Goal: Task Accomplishment & Management: Use online tool/utility

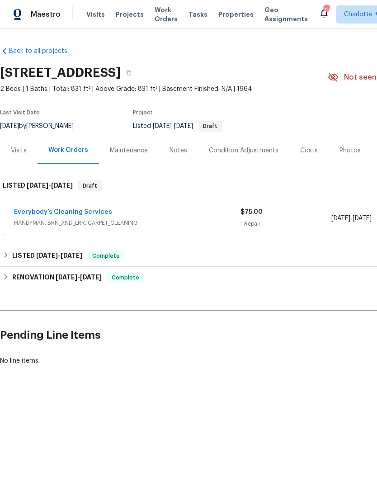
click at [29, 210] on link "Everybody’s Cleaning Services" at bounding box center [63, 212] width 98 height 6
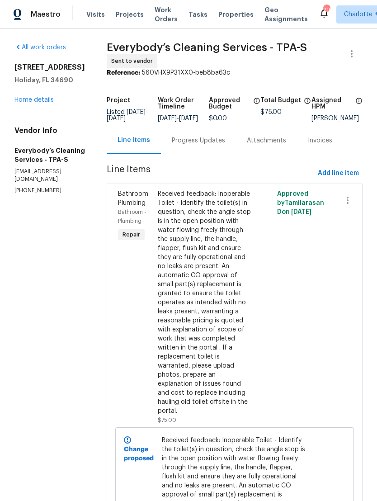
click at [27, 94] on div "[STREET_ADDRESS] Home details" at bounding box center [49, 84] width 71 height 42
click at [33, 97] on link "Home details" at bounding box center [33, 100] width 39 height 6
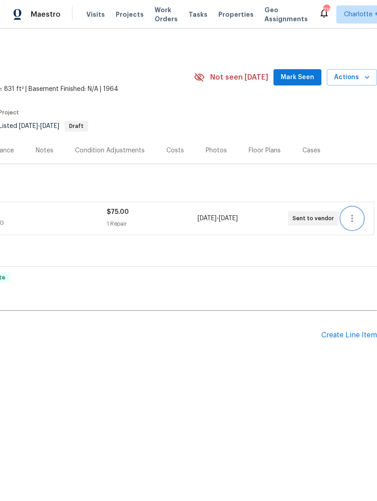
click at [355, 217] on icon "button" at bounding box center [352, 218] width 11 height 11
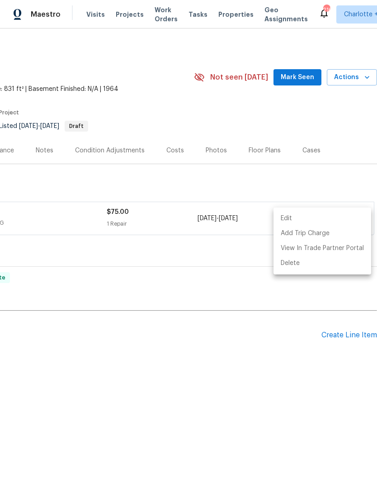
click at [338, 182] on div at bounding box center [188, 250] width 377 height 501
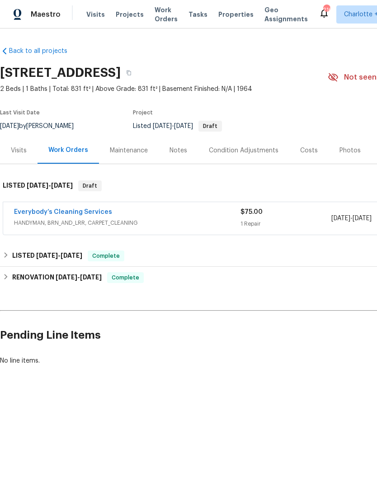
scroll to position [0, 0]
click at [35, 213] on link "Everybody’s Cleaning Services" at bounding box center [63, 212] width 98 height 6
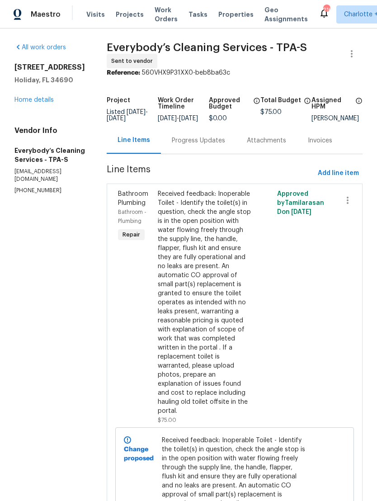
click at [27, 101] on link "Home details" at bounding box center [33, 100] width 39 height 6
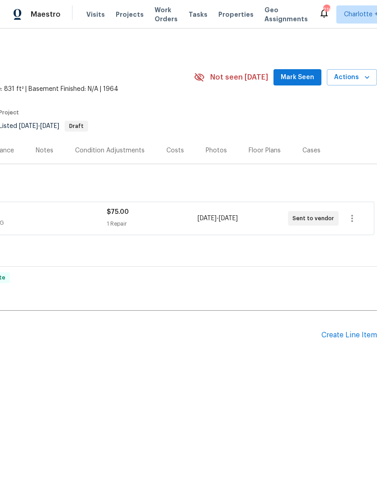
scroll to position [0, 134]
click at [352, 219] on icon "button" at bounding box center [352, 218] width 2 height 7
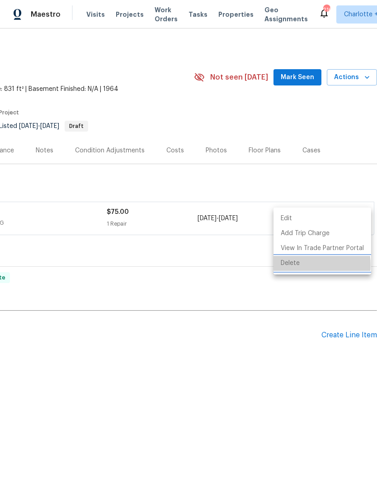
click at [295, 265] on li "Delete" at bounding box center [322, 263] width 98 height 15
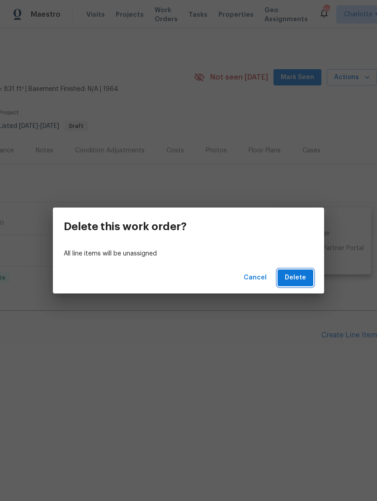
click at [299, 281] on span "Delete" at bounding box center [295, 277] width 21 height 11
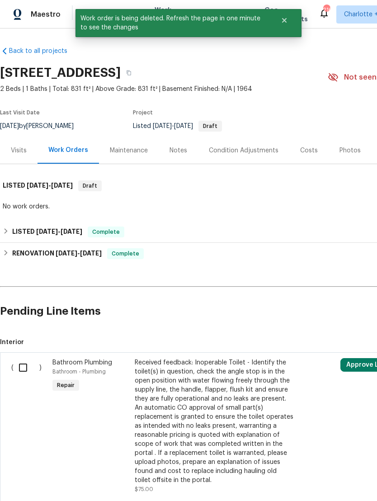
scroll to position [0, 0]
click at [19, 371] on input "checkbox" at bounding box center [27, 367] width 26 height 19
checkbox input "true"
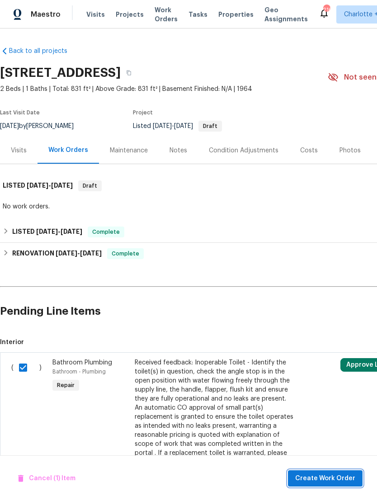
click at [336, 475] on span "Create Work Order" at bounding box center [325, 478] width 60 height 11
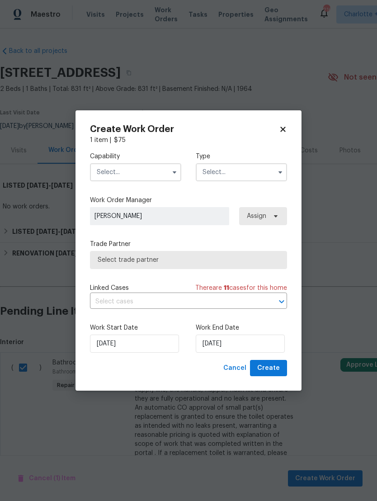
click at [111, 171] on input "text" at bounding box center [135, 172] width 91 height 18
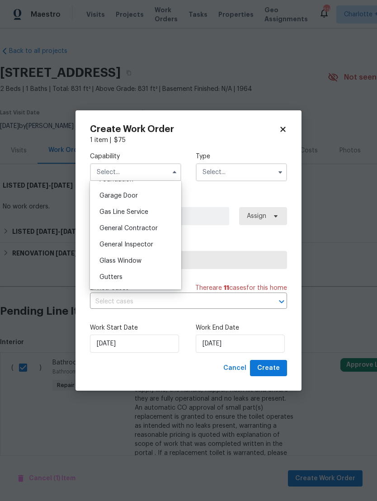
scroll to position [404, 0]
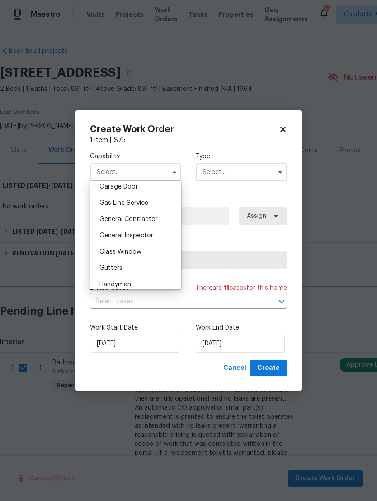
click at [106, 219] on span "General Contractor" at bounding box center [128, 219] width 58 height 6
type input "General Contractor"
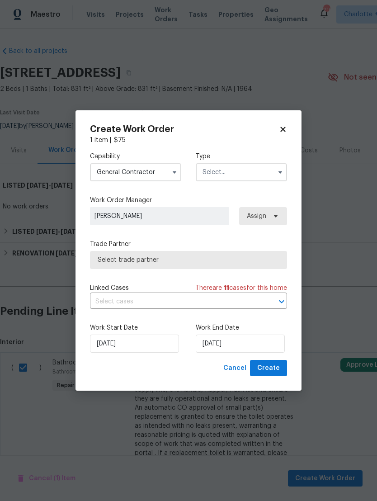
click at [247, 163] on input "text" at bounding box center [241, 172] width 91 height 18
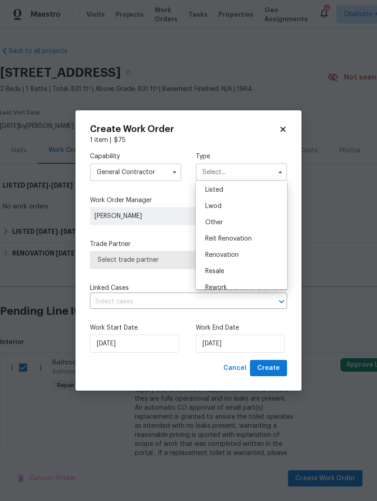
scroll to position [82, 0]
click at [251, 189] on div "Listed" at bounding box center [241, 190] width 87 height 16
type input "Listed"
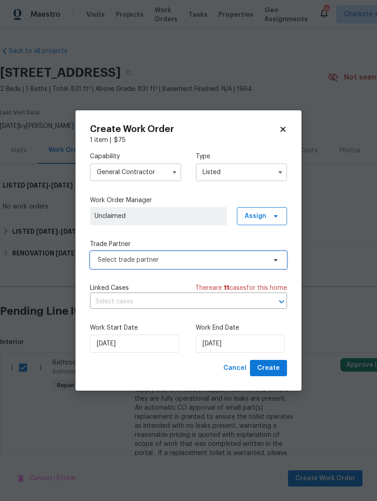
click at [217, 259] on span "Select trade partner" at bounding box center [182, 259] width 169 height 9
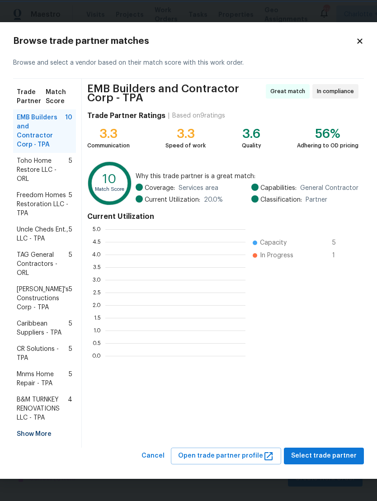
scroll to position [1, 1]
click at [23, 432] on div "Show More" at bounding box center [44, 434] width 63 height 16
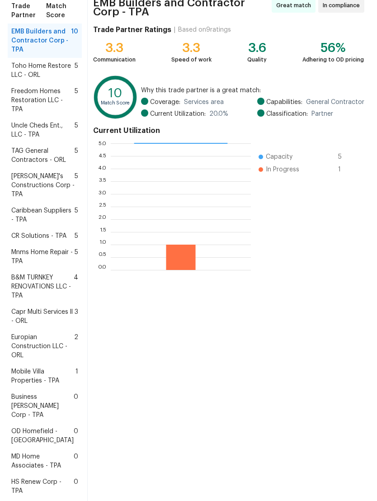
scroll to position [88, 0]
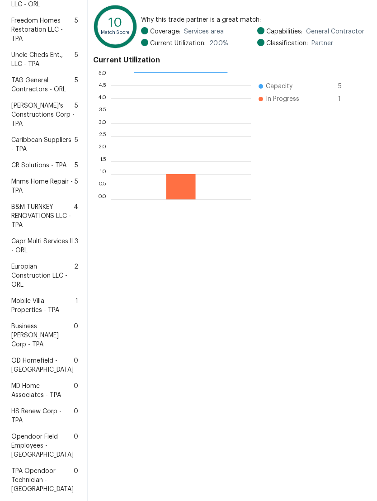
click at [28, 425] on span "HS Renew Corp - TPA" at bounding box center [42, 416] width 62 height 18
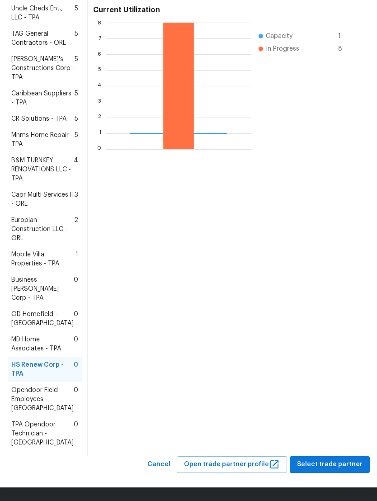
scroll to position [212, 0]
click at [335, 467] on span "Select trade partner" at bounding box center [330, 464] width 66 height 11
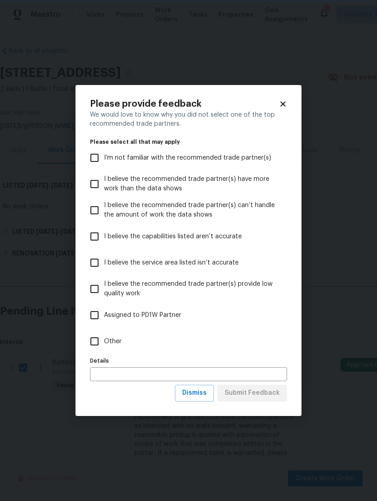
scroll to position [0, 0]
click at [94, 341] on input "Other" at bounding box center [94, 341] width 19 height 19
checkbox input "true"
click at [265, 396] on span "Submit Feedback" at bounding box center [252, 392] width 55 height 11
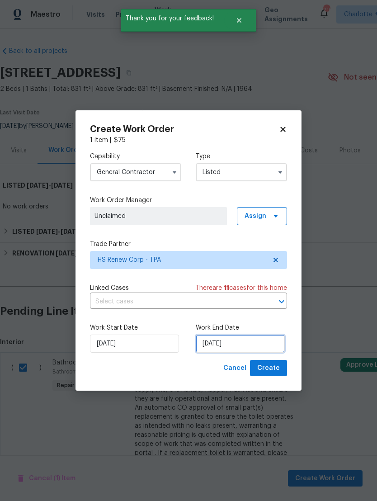
click at [263, 335] on input "[DATE]" at bounding box center [240, 343] width 89 height 18
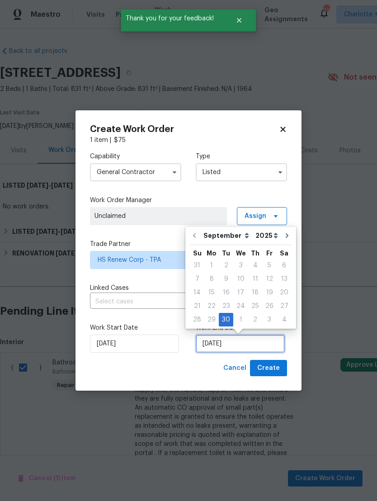
scroll to position [13, 0]
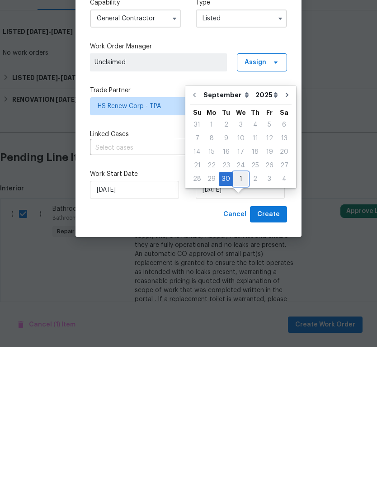
click at [240, 326] on div "1" at bounding box center [240, 332] width 15 height 13
type input "[DATE]"
select select "9"
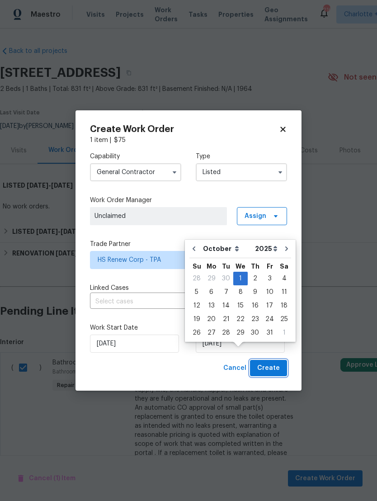
click at [268, 369] on span "Create" at bounding box center [268, 367] width 23 height 11
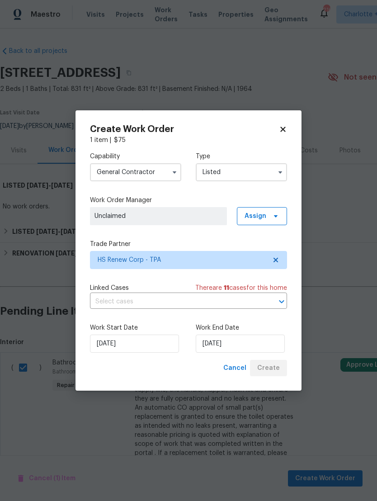
checkbox input "false"
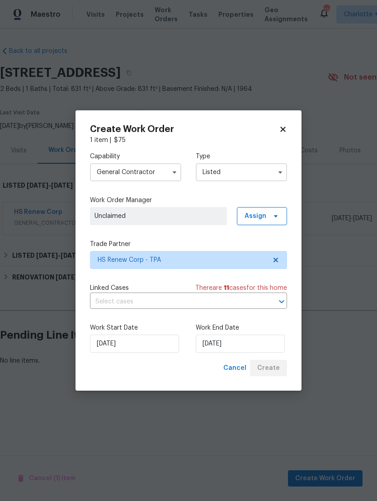
scroll to position [0, 0]
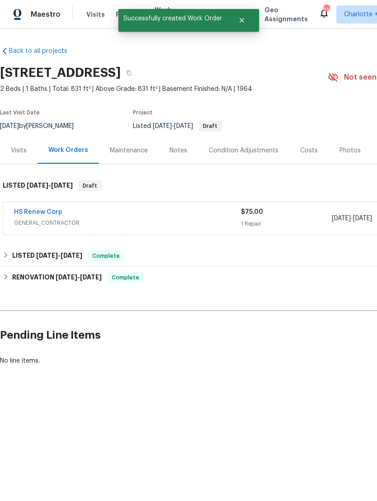
click at [184, 155] on div "Notes" at bounding box center [178, 150] width 18 height 9
